Goal: Transaction & Acquisition: Purchase product/service

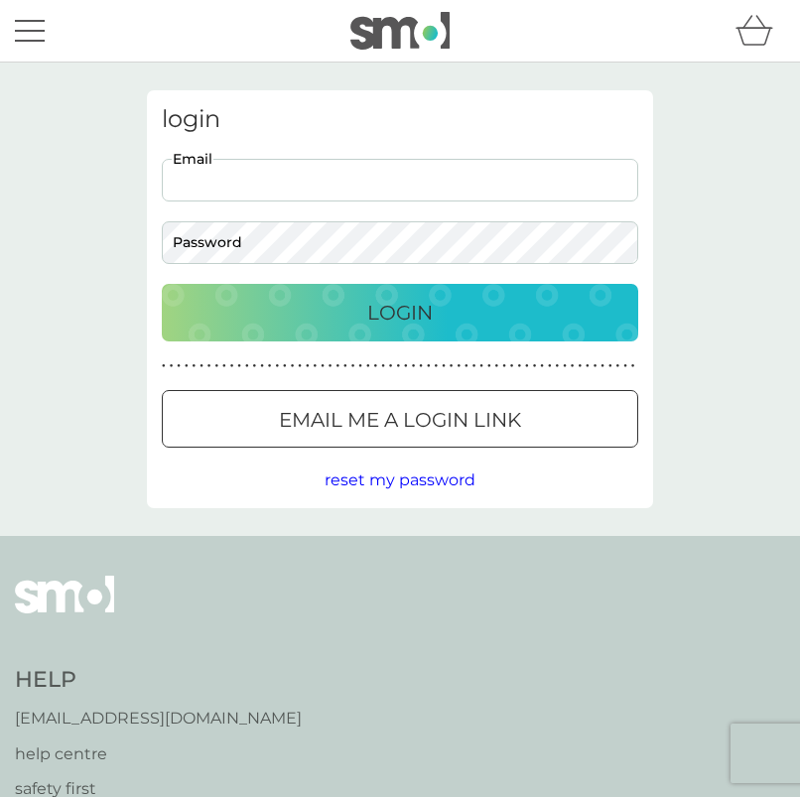
type input "sophiesimnett99@gmail.com"
click at [400, 312] on button "Login" at bounding box center [400, 313] width 477 height 58
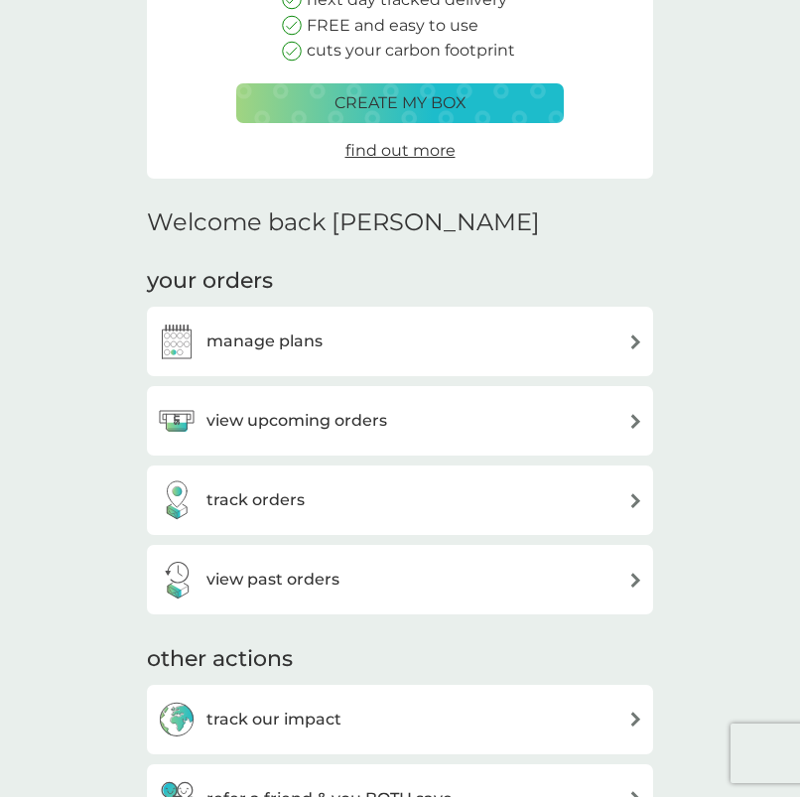
scroll to position [299, 0]
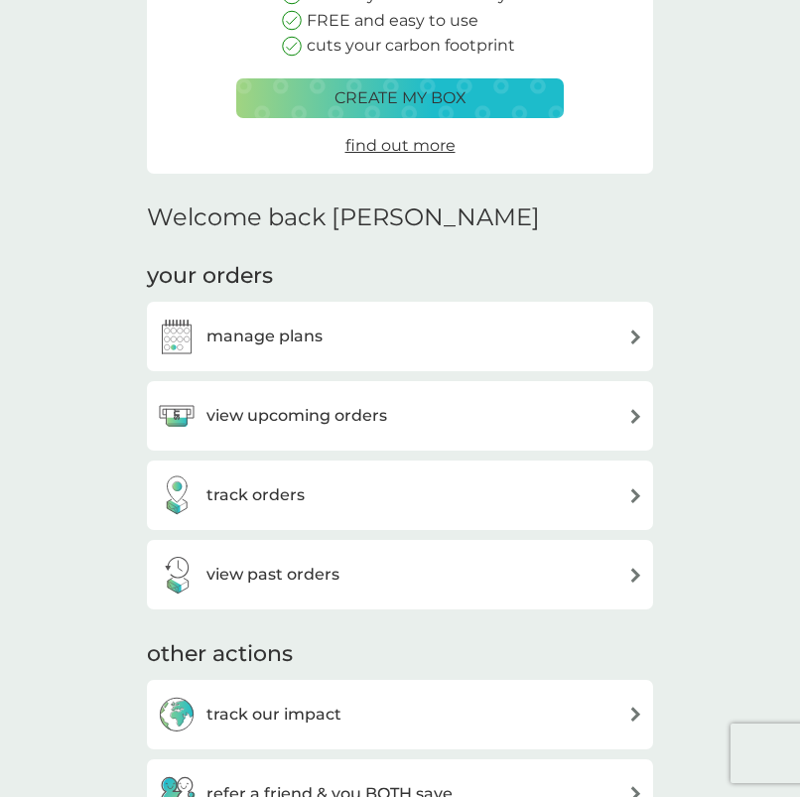
click at [348, 408] on h3 "view upcoming orders" at bounding box center [296, 416] width 181 height 26
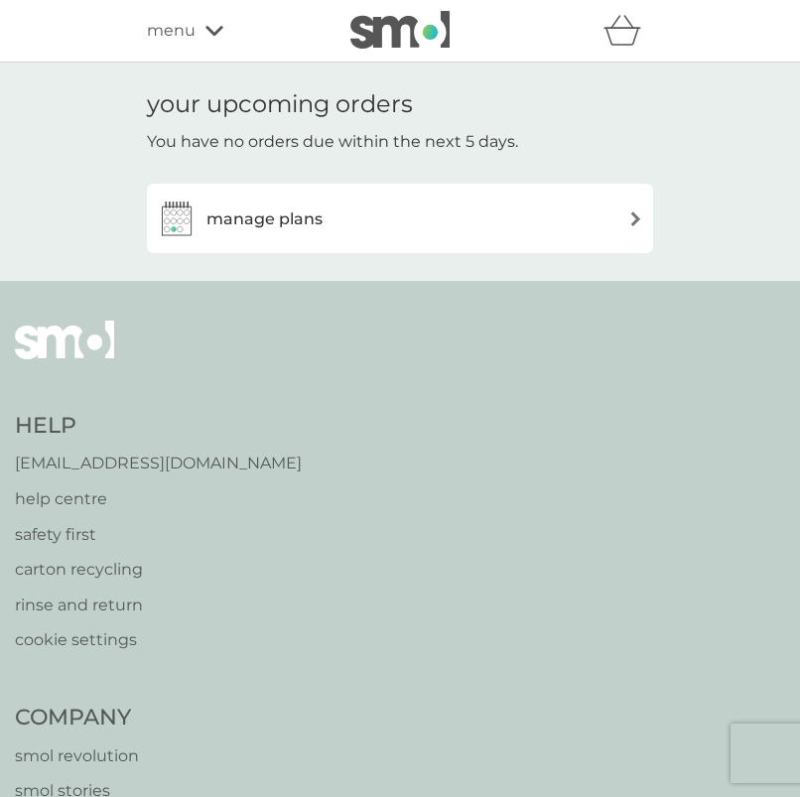
click at [375, 231] on div "manage plans" at bounding box center [400, 219] width 486 height 40
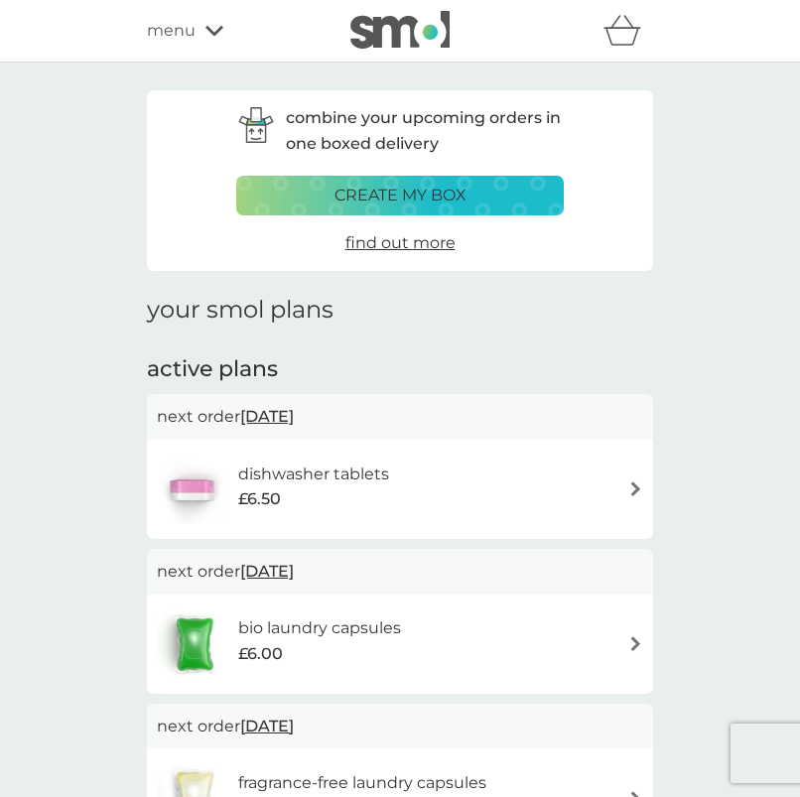
click at [349, 494] on div "£6.50" at bounding box center [313, 499] width 151 height 26
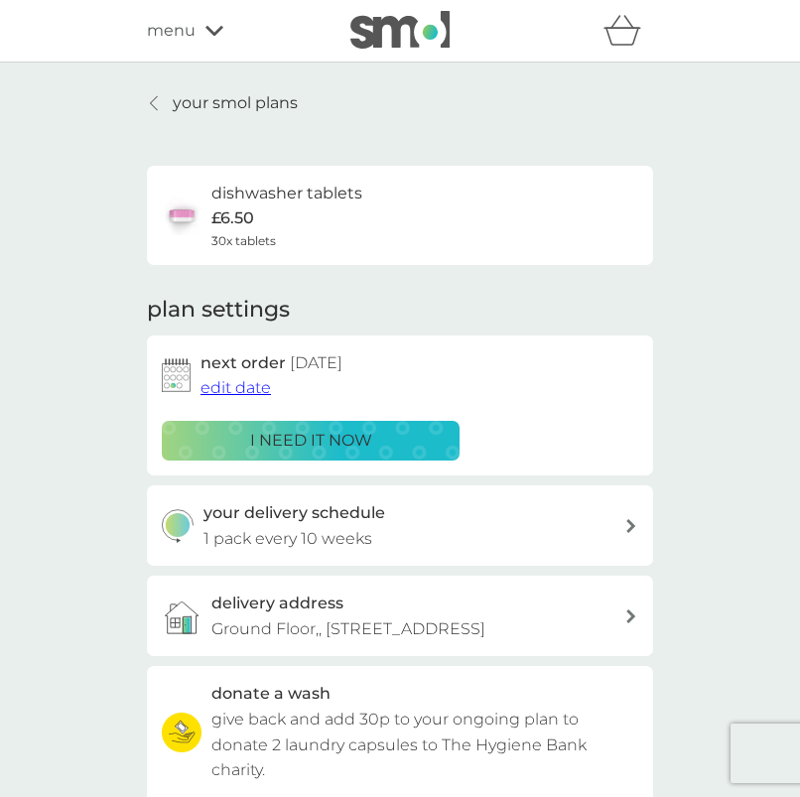
click at [338, 433] on p "i need it now" at bounding box center [311, 441] width 122 height 26
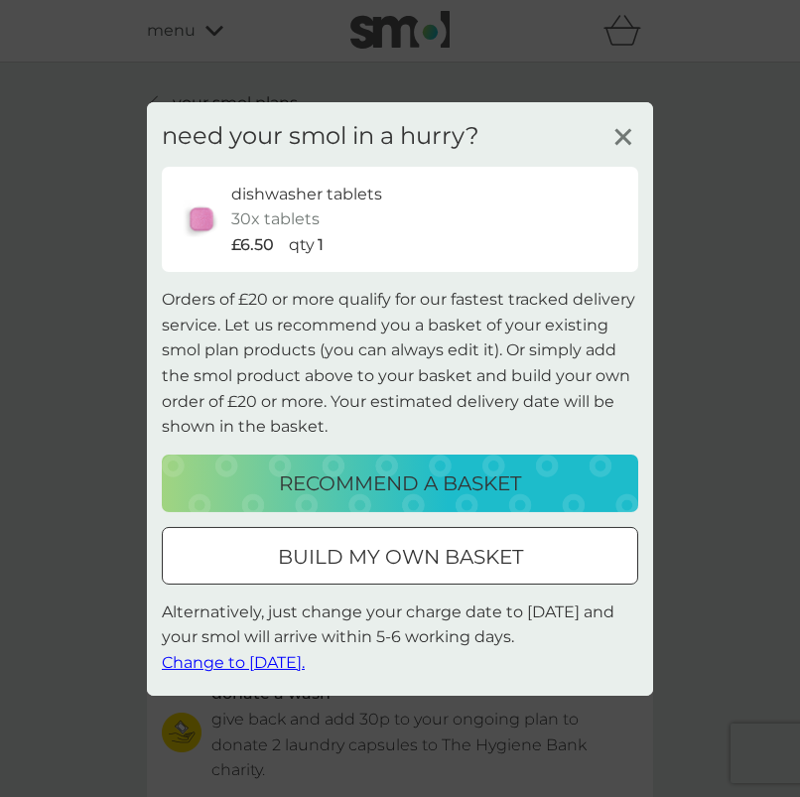
click at [621, 137] on line at bounding box center [623, 136] width 15 height 15
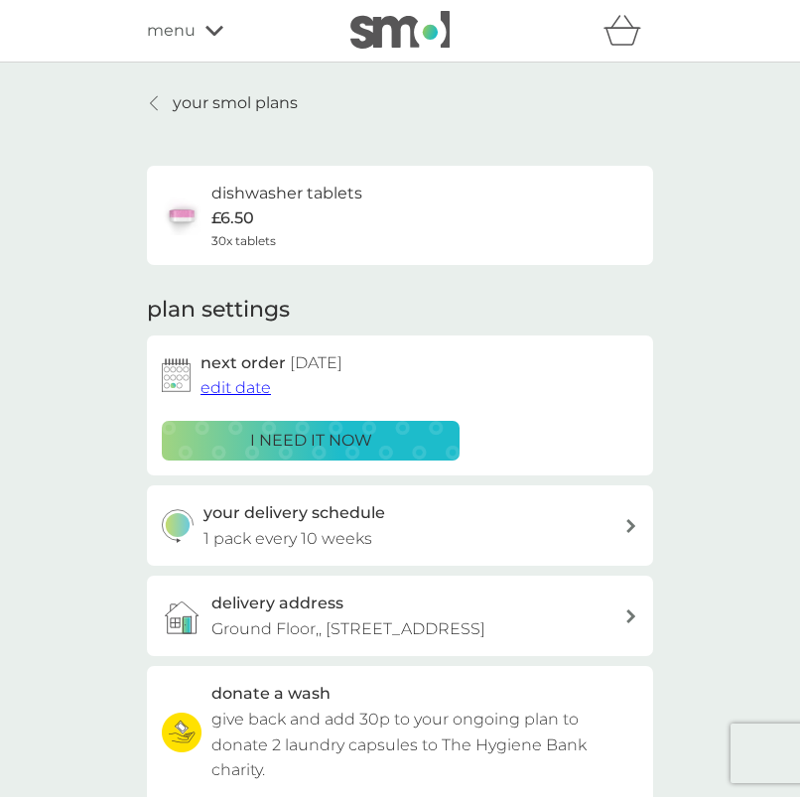
click at [274, 435] on p "i need it now" at bounding box center [311, 441] width 122 height 26
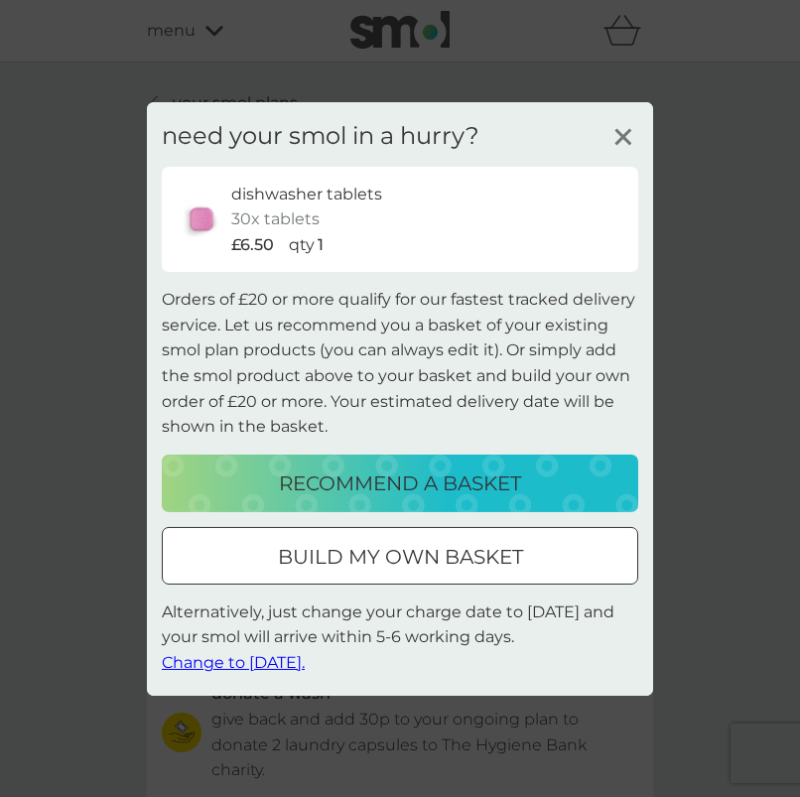
click at [304, 245] on p "qty" at bounding box center [302, 245] width 26 height 26
drag, startPoint x: 409, startPoint y: 554, endPoint x: 393, endPoint y: 472, distance: 83.9
click at [393, 472] on div "need your smol in a hurry? dishwasher tablets 30x tablets £6.50 qty 1 Orders of…" at bounding box center [400, 398] width 506 height 594
click at [393, 472] on p "recommend a basket" at bounding box center [400, 484] width 242 height 32
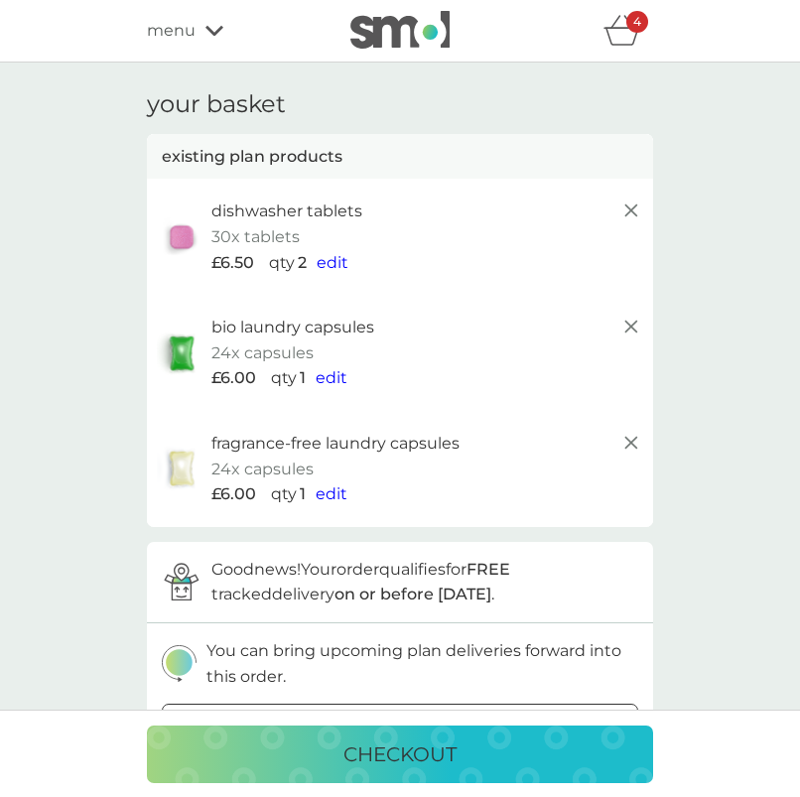
click at [630, 327] on icon at bounding box center [631, 327] width 24 height 24
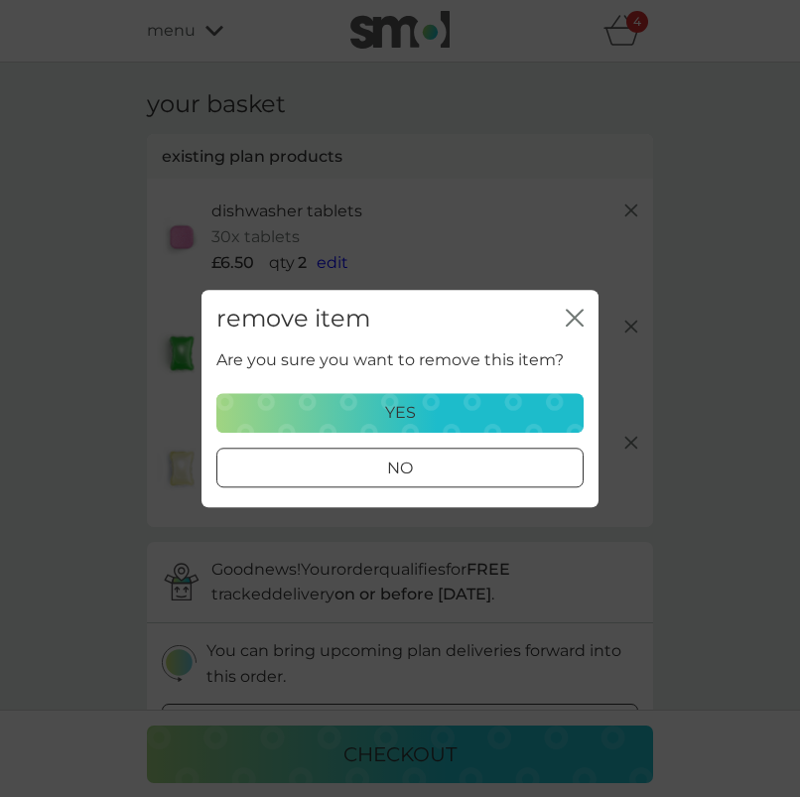
click at [500, 406] on div "yes" at bounding box center [400, 413] width 342 height 26
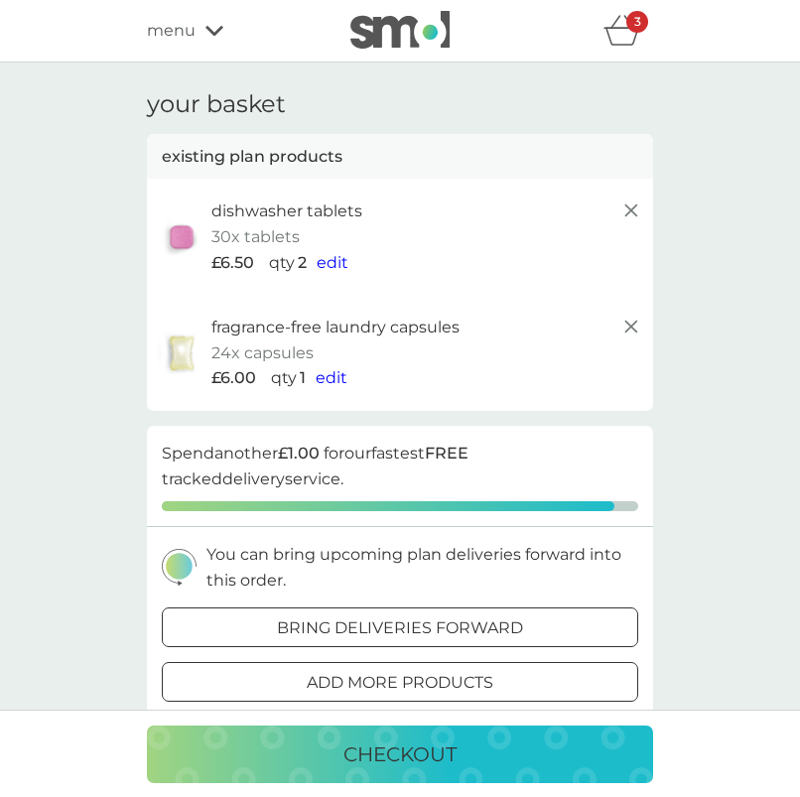
click at [631, 324] on line at bounding box center [631, 327] width 12 height 12
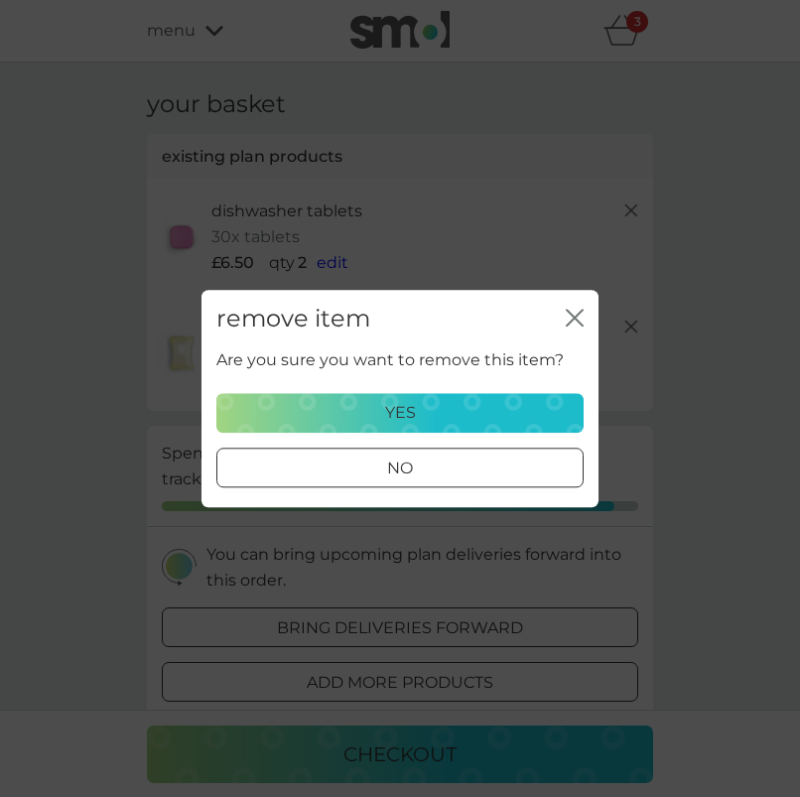
click at [505, 403] on div "yes" at bounding box center [400, 413] width 342 height 26
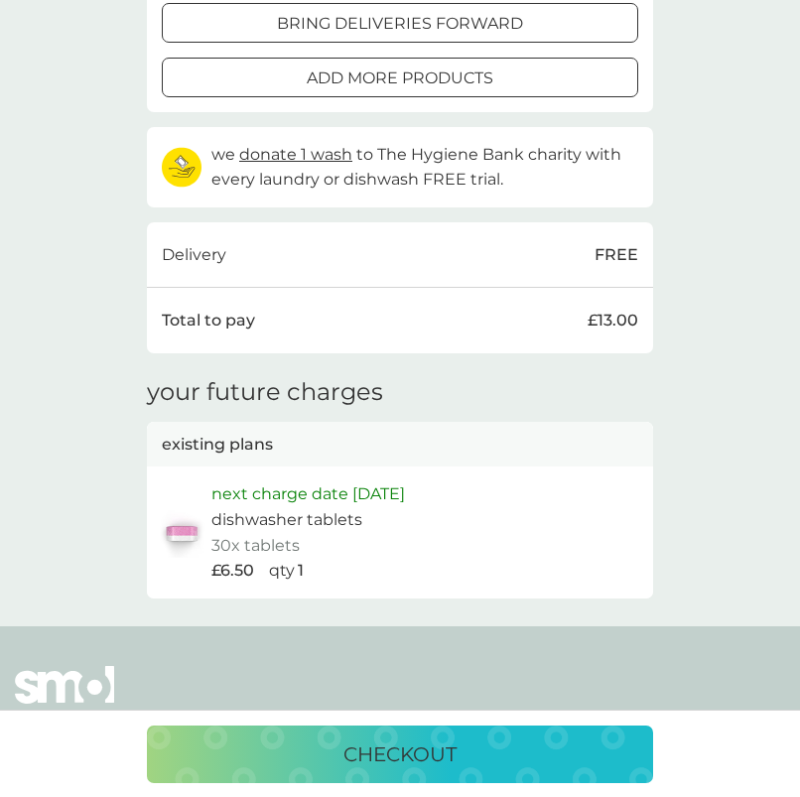
scroll to position [508, 0]
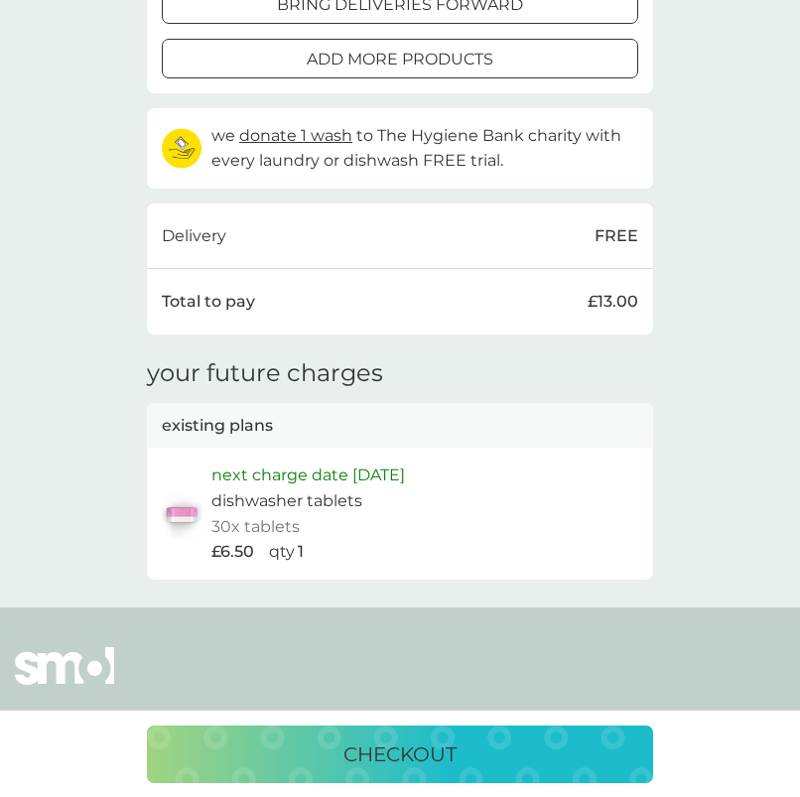
click at [431, 754] on p "checkout" at bounding box center [399, 755] width 113 height 32
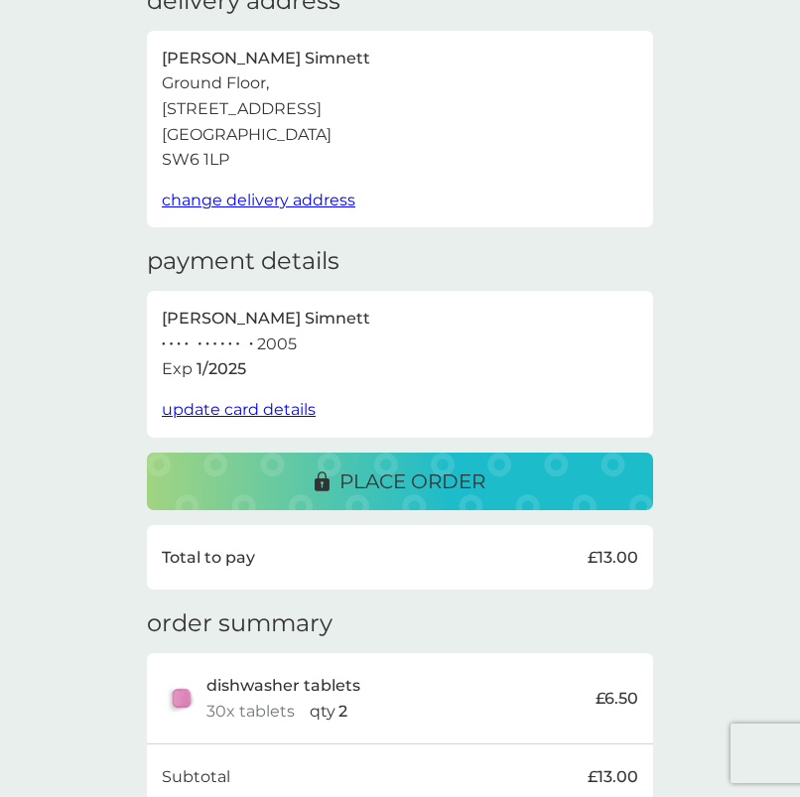
scroll to position [190, 0]
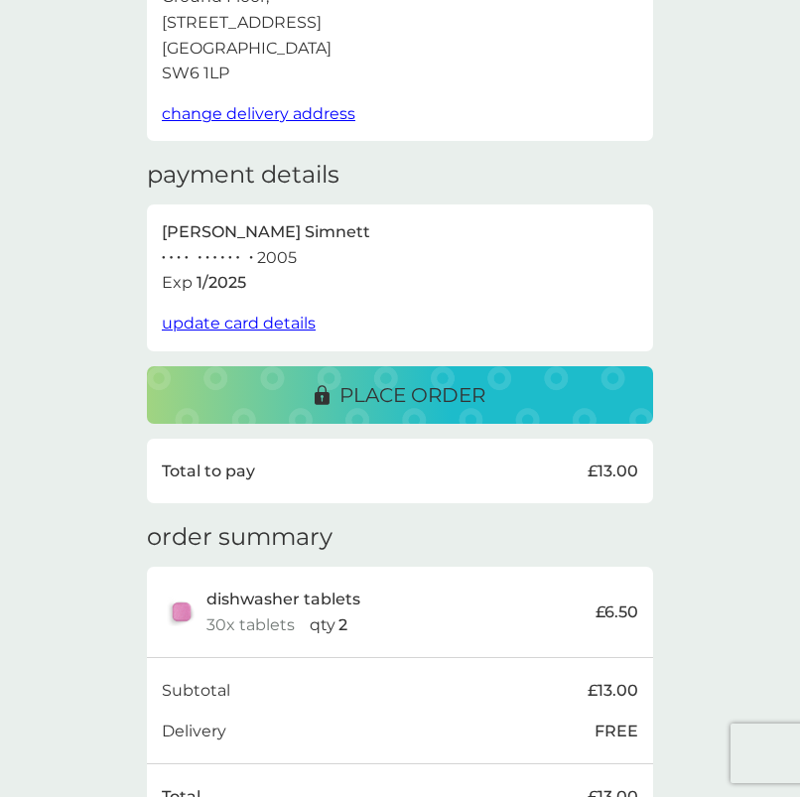
click at [390, 391] on p "place order" at bounding box center [413, 395] width 146 height 32
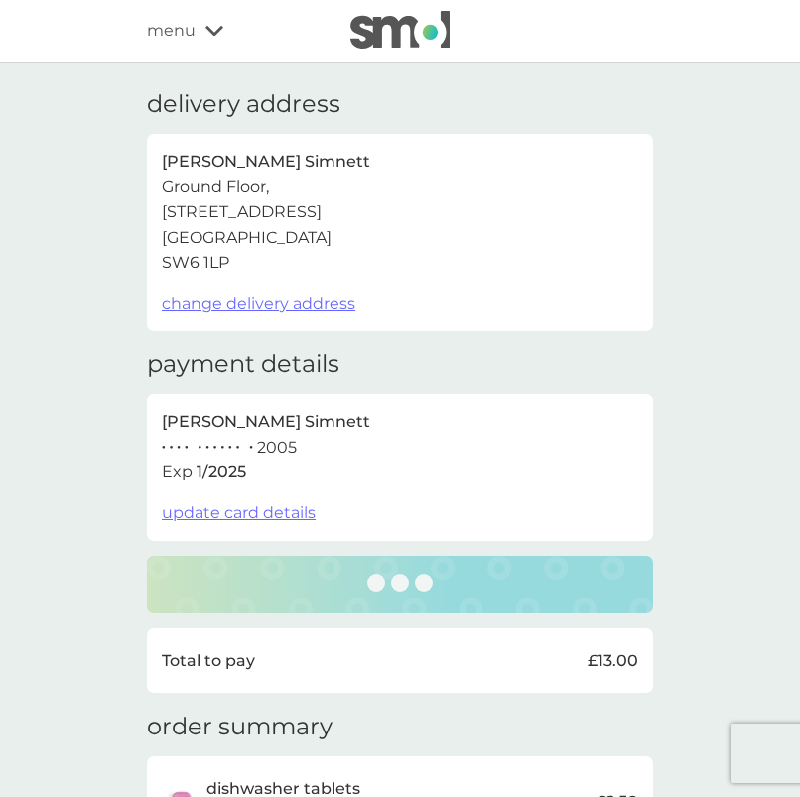
scroll to position [0, 0]
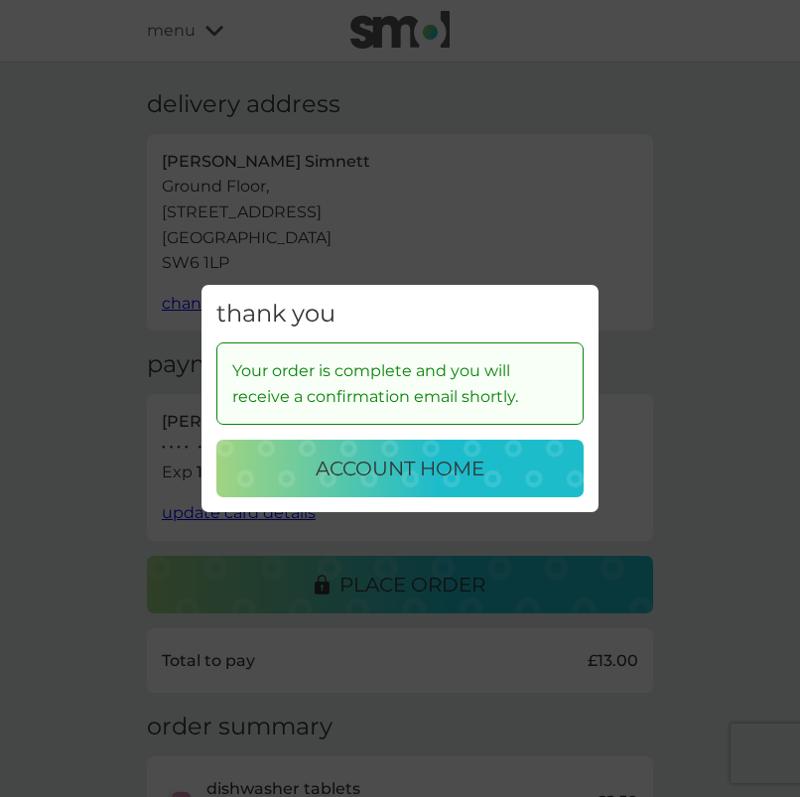
click at [401, 483] on p "account home" at bounding box center [400, 469] width 169 height 32
